Goal: Transaction & Acquisition: Purchase product/service

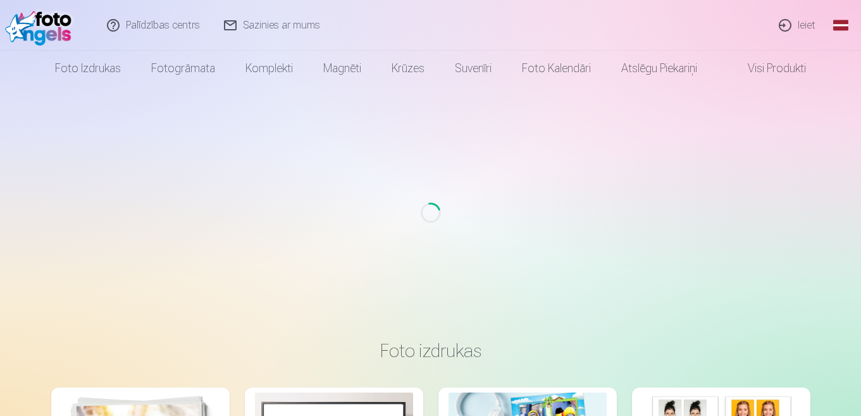
click at [809, 26] on link "Ieiet" at bounding box center [797, 25] width 61 height 51
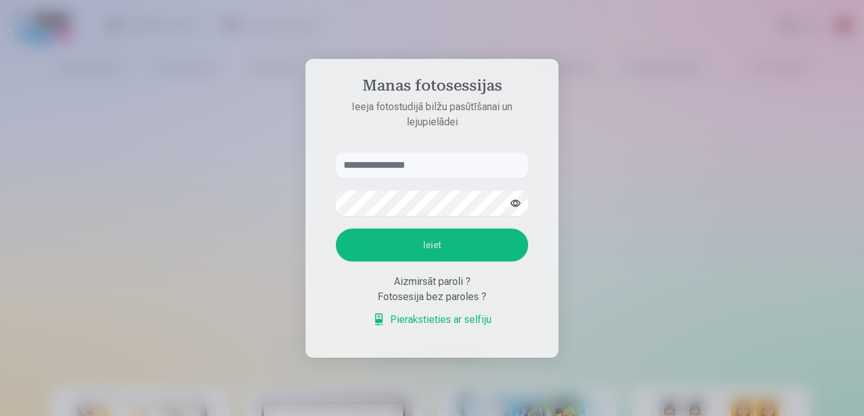
click at [373, 163] on input "text" at bounding box center [432, 164] width 192 height 25
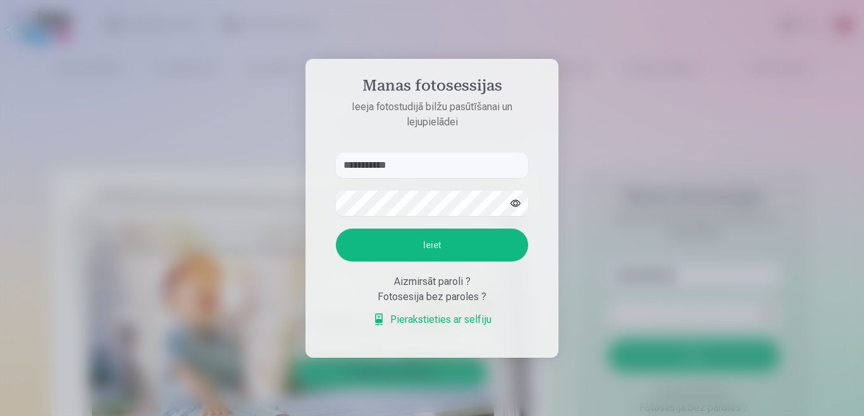
type input "**********"
click at [388, 236] on button "Ieiet" at bounding box center [432, 244] width 192 height 33
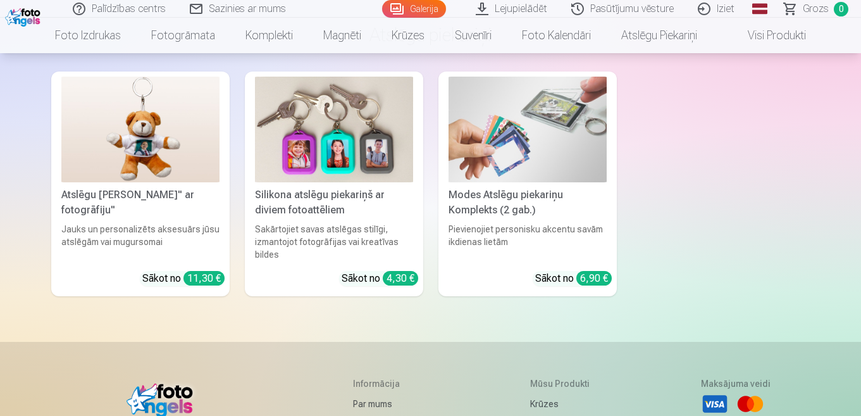
scroll to position [16320, 0]
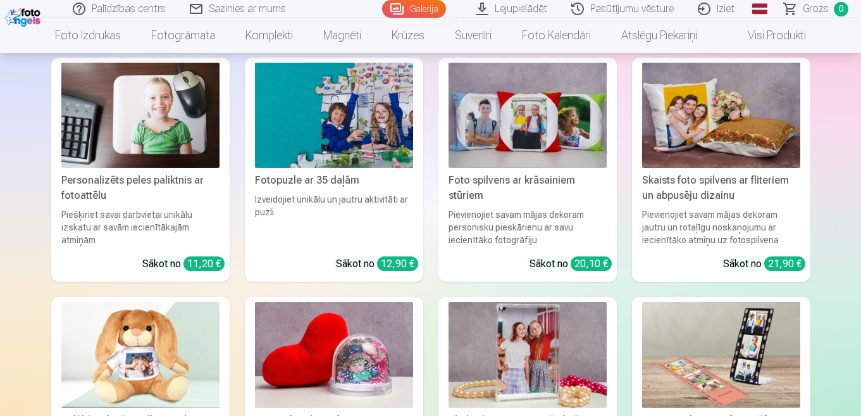
click at [101, 35] on link "Foto izdrukas" at bounding box center [88, 35] width 96 height 35
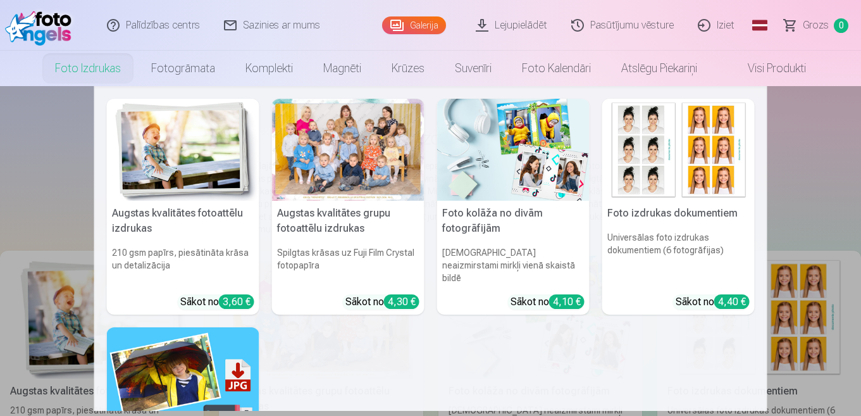
click at [188, 189] on img at bounding box center [183, 150] width 152 height 102
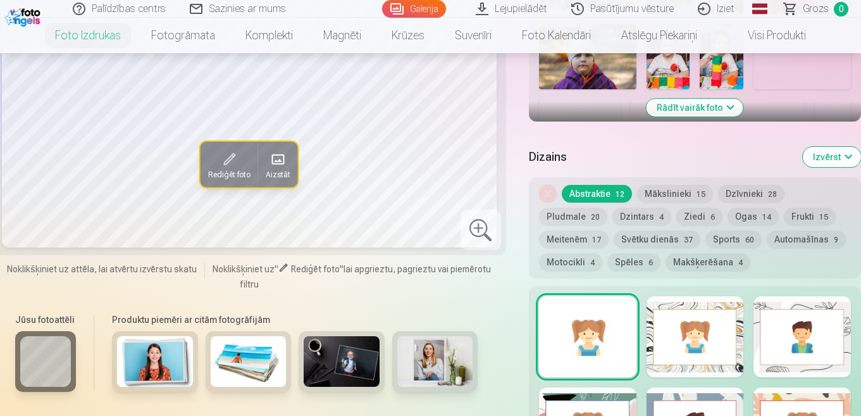
scroll to position [190, 0]
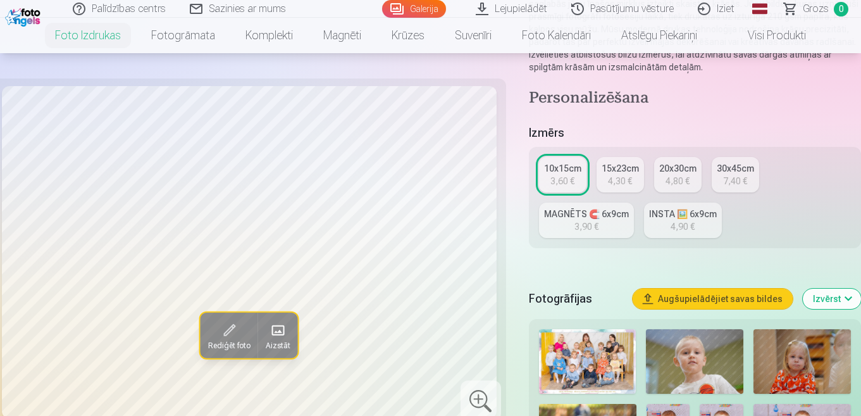
click at [723, 12] on link "Iziet" at bounding box center [716, 9] width 61 height 18
